Goal: Task Accomplishment & Management: Complete application form

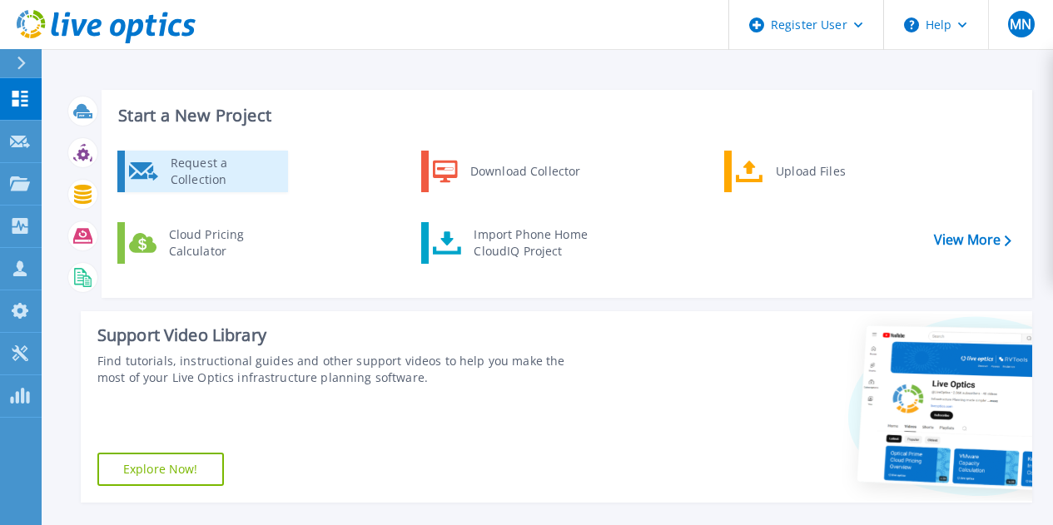
click at [162, 183] on div "Request a Collection" at bounding box center [223, 171] width 122 height 33
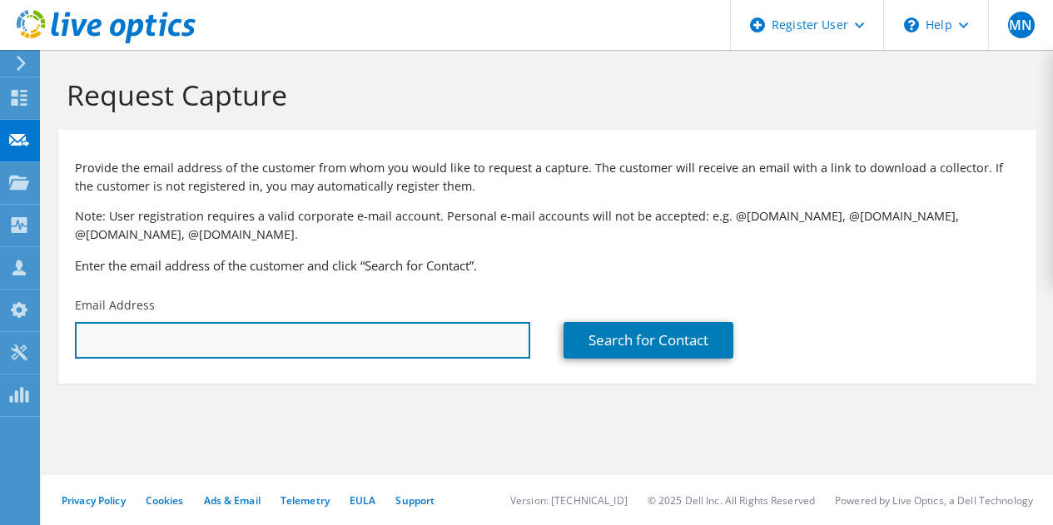
click at [391, 326] on input "text" at bounding box center [302, 340] width 455 height 37
paste input "[PERSON_NAME][EMAIL_ADDRESS][PERSON_NAME][DOMAIN_NAME]"
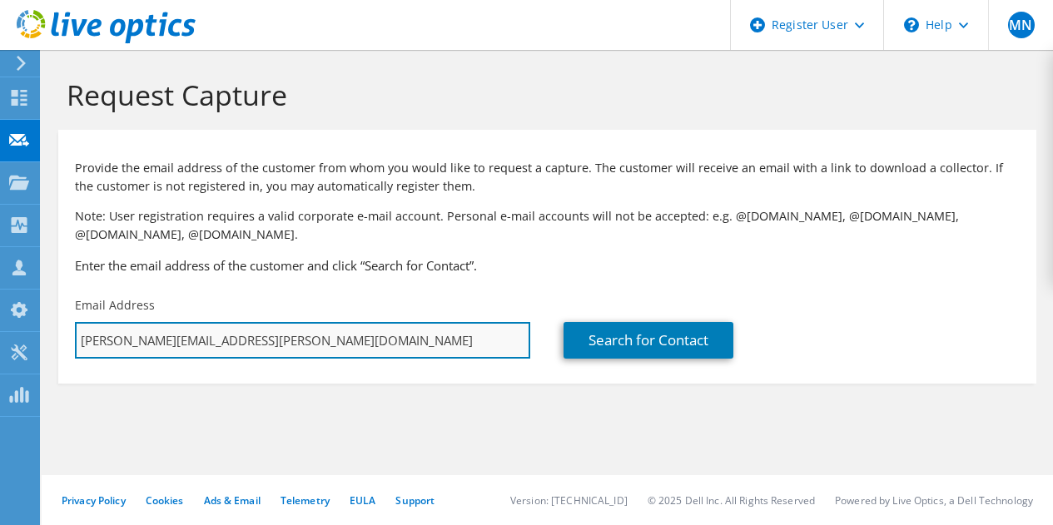
click at [304, 344] on input "[PERSON_NAME][EMAIL_ADDRESS][PERSON_NAME][DOMAIN_NAME]" at bounding box center [302, 340] width 455 height 37
type input "[PERSON_NAME][EMAIL_ADDRESS][PERSON_NAME][DOMAIN_NAME]"
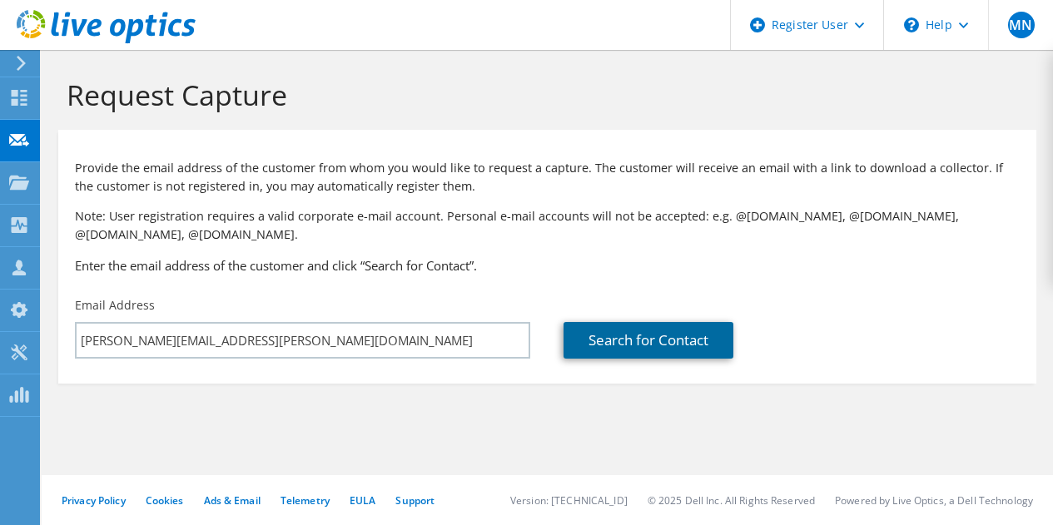
click at [596, 331] on link "Search for Contact" at bounding box center [649, 340] width 170 height 37
type input "Tamworth City Council"
type input "[PERSON_NAME]"
type input "Australia"
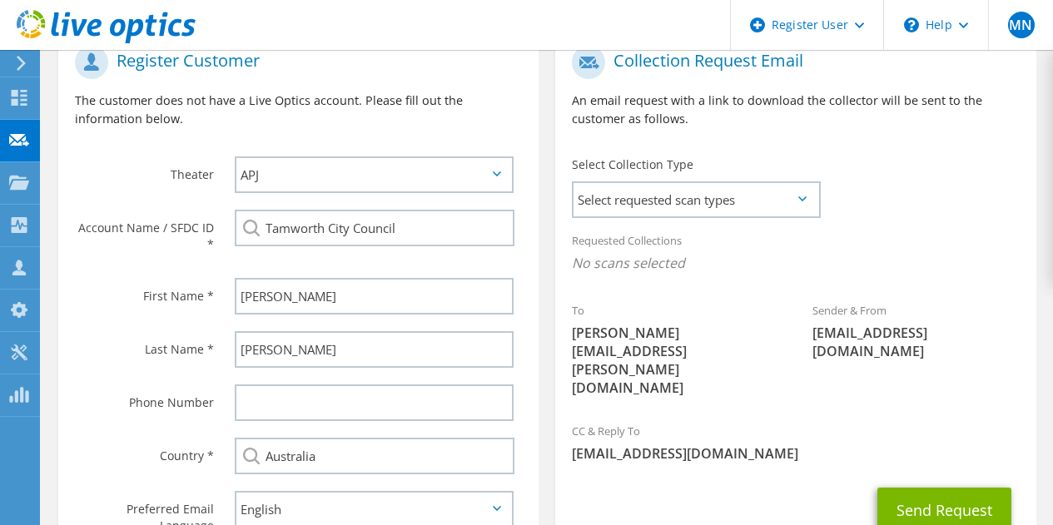
scroll to position [258, 0]
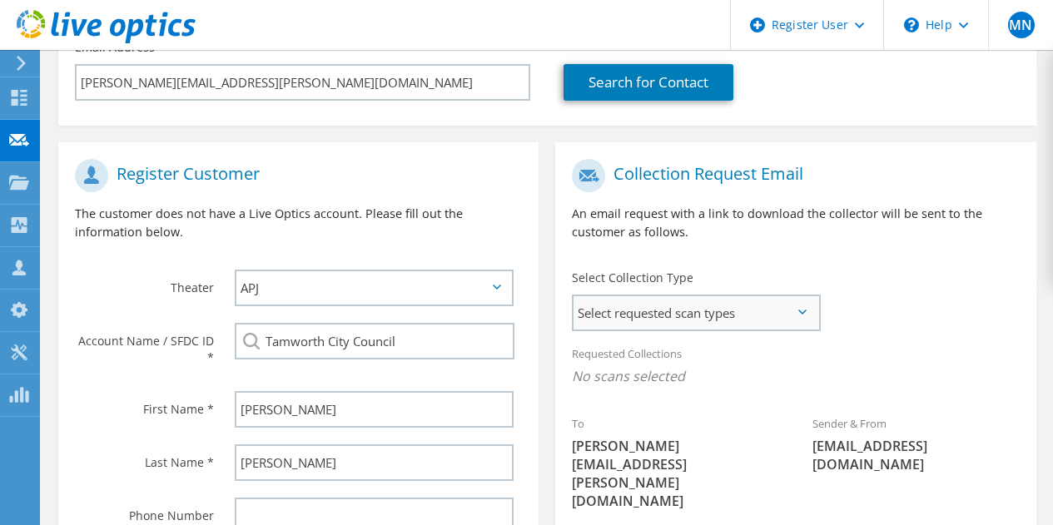
click at [695, 321] on span "Select requested scan types" at bounding box center [696, 312] width 245 height 33
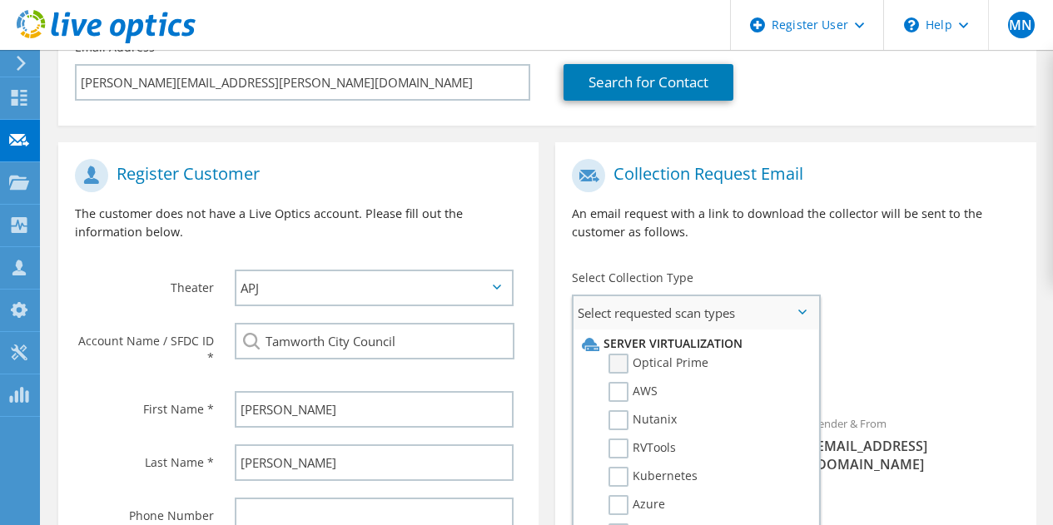
click at [636, 360] on label "Optical Prime" at bounding box center [659, 364] width 100 height 20
click at [0, 0] on input "Optical Prime" at bounding box center [0, 0] width 0 height 0
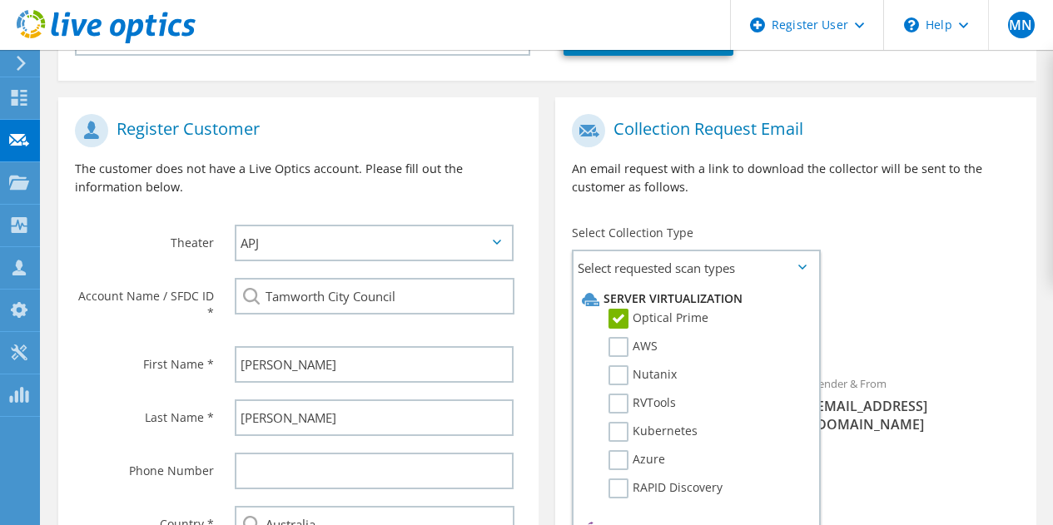
scroll to position [341, 0]
